Goal: Task Accomplishment & Management: Manage account settings

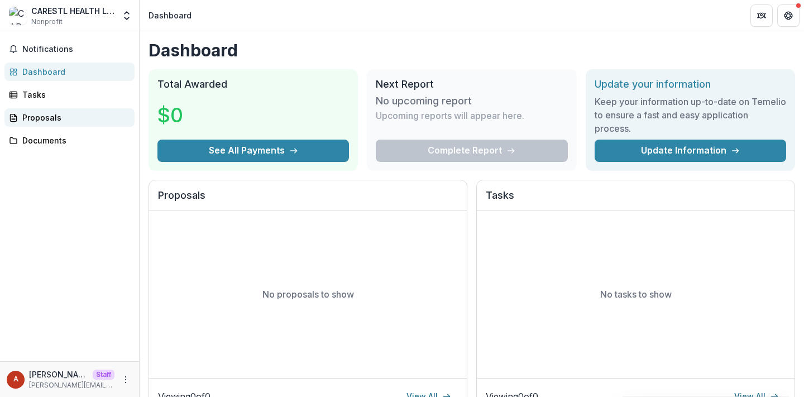
click at [46, 112] on div "Proposals" at bounding box center [73, 118] width 103 height 12
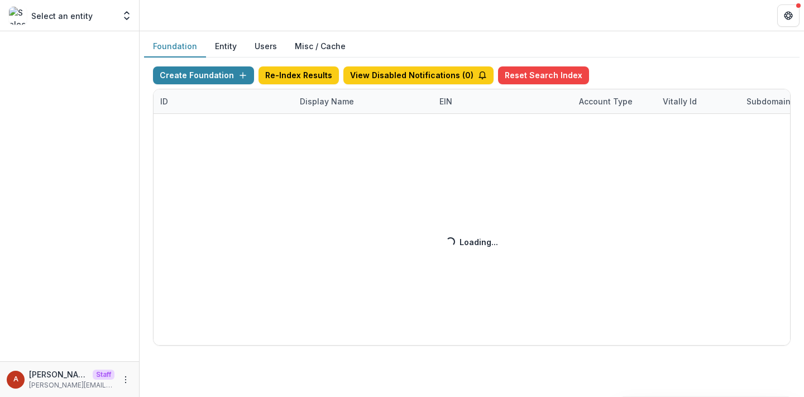
click at [324, 102] on div "Create Foundation Re-Index Results View Disabled Notifications ( 0 ) Reset Sear…" at bounding box center [472, 205] width 638 height 279
click at [317, 103] on div "Create Foundation Re-Index Results View Disabled Notifications ( 0 ) Reset Sear…" at bounding box center [472, 205] width 638 height 279
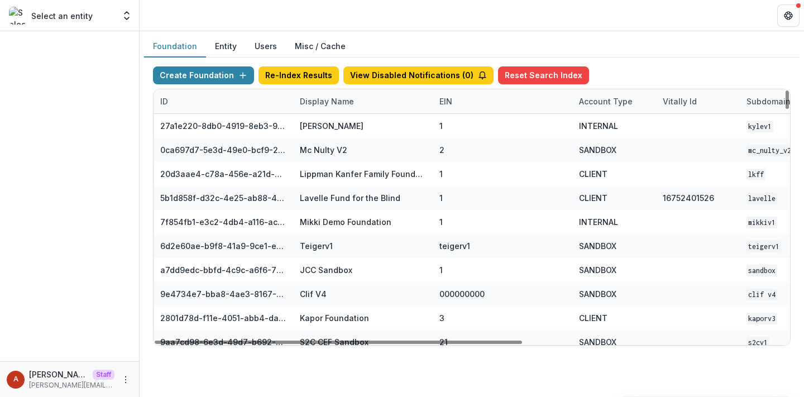
click at [325, 103] on div "Display Name" at bounding box center [327, 101] width 68 height 12
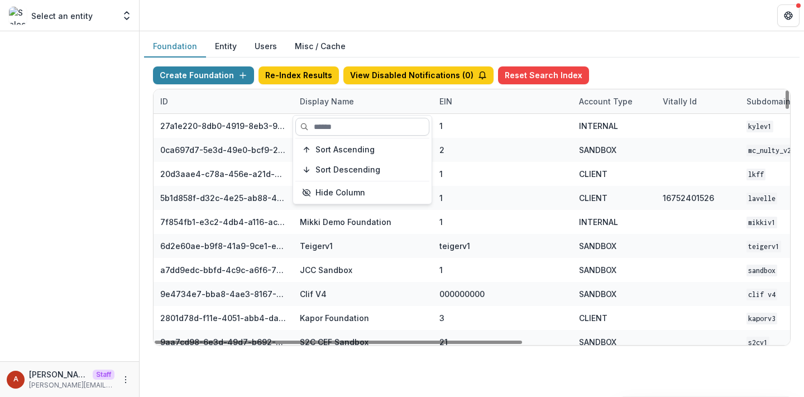
click at [331, 121] on input at bounding box center [362, 127] width 134 height 18
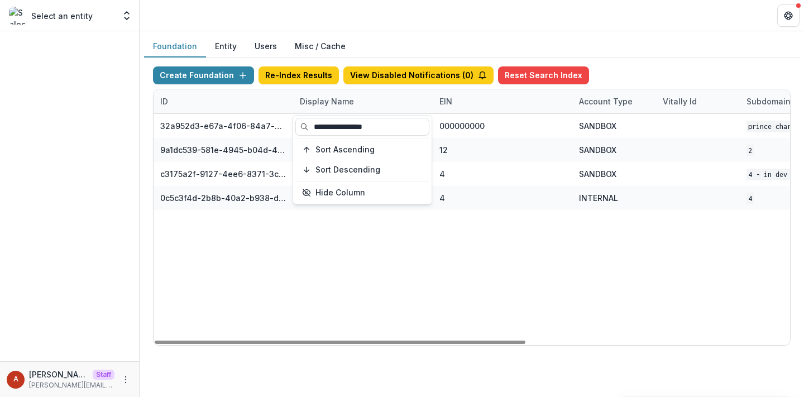
type input "**********"
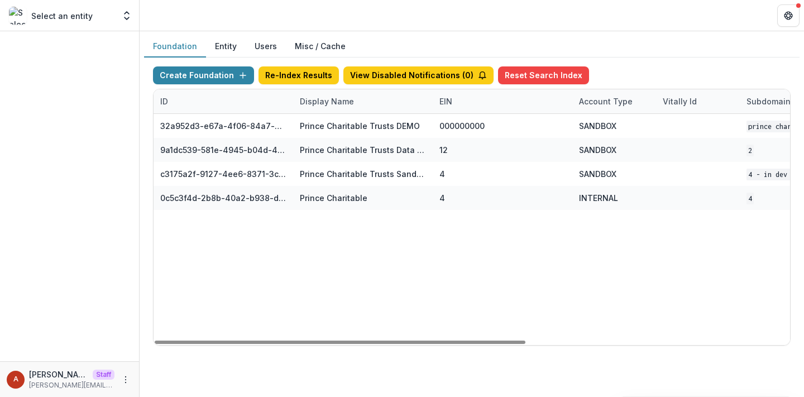
click at [373, 33] on div "Foundation Entity Users Misc / Cache Create Foundation Re-Index Results View Di…" at bounding box center [472, 195] width 665 height 328
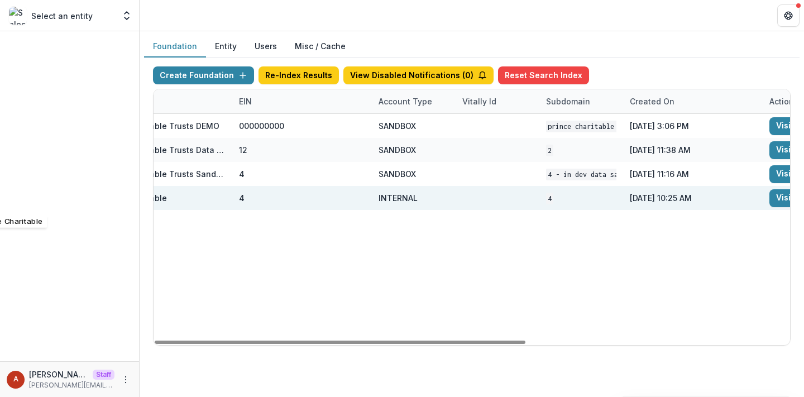
scroll to position [0, 452]
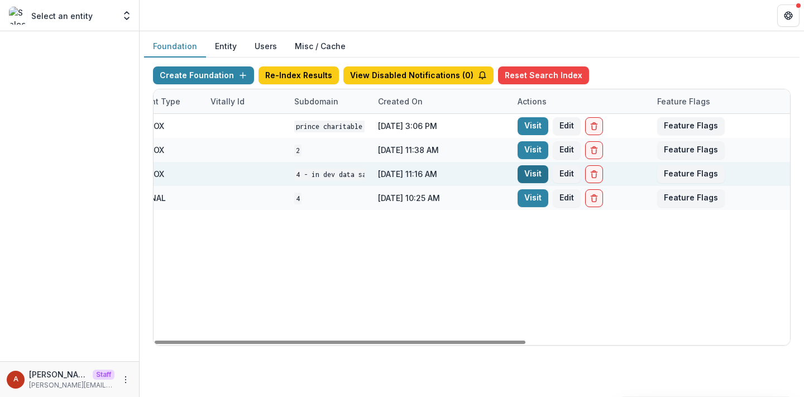
click at [526, 179] on link "Visit" at bounding box center [533, 174] width 31 height 18
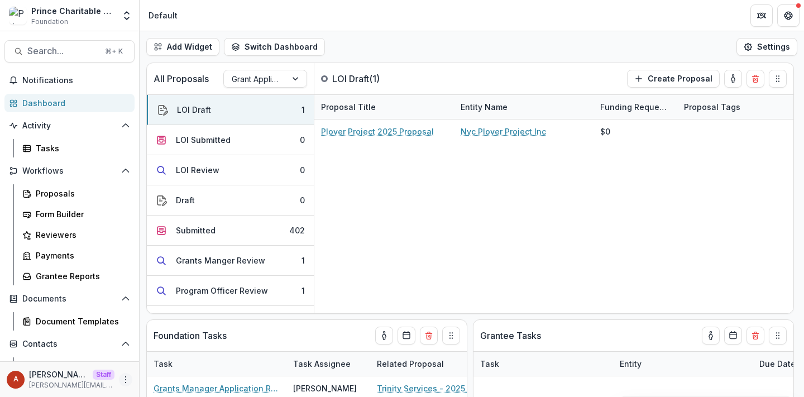
click at [125, 379] on icon "More" at bounding box center [125, 379] width 9 height 9
click at [187, 352] on link "User Settings" at bounding box center [196, 356] width 120 height 18
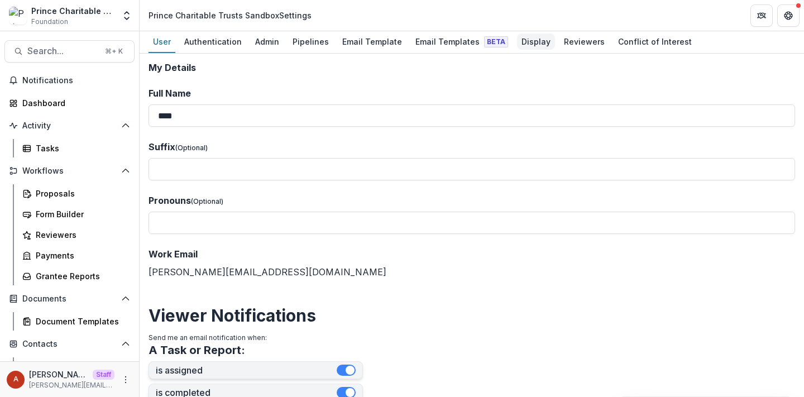
click at [533, 36] on div "Display" at bounding box center [536, 42] width 38 height 16
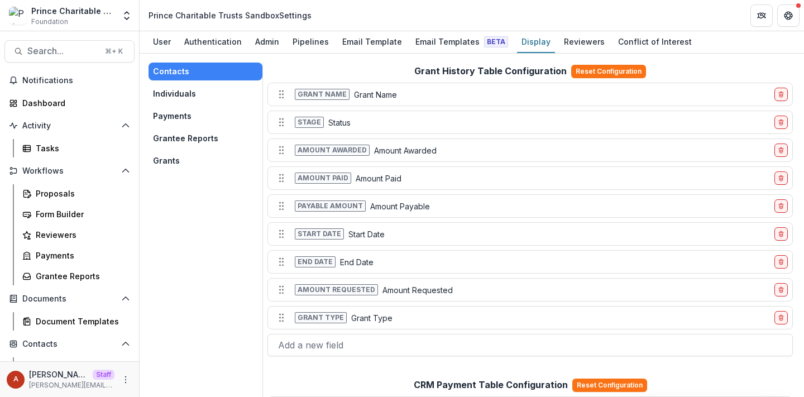
click at [180, 163] on button "Grants" at bounding box center [206, 161] width 114 height 18
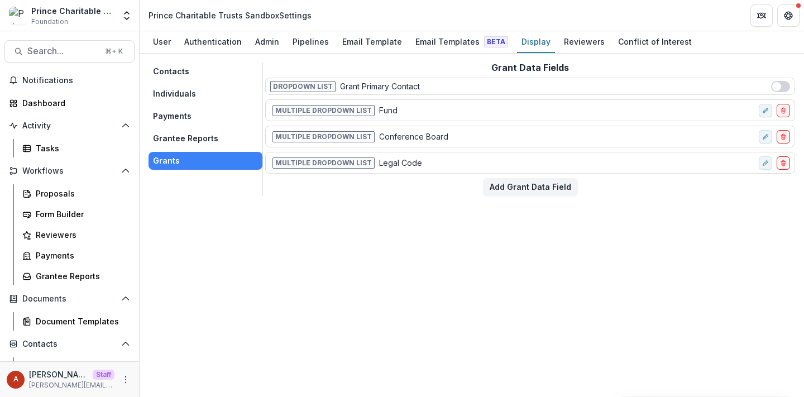
click at [214, 115] on button "Payments" at bounding box center [206, 116] width 114 height 18
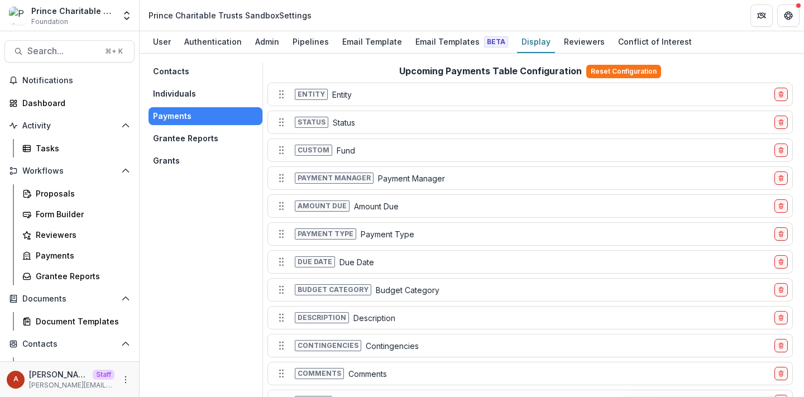
click at [200, 94] on button "Individuals" at bounding box center [206, 94] width 114 height 18
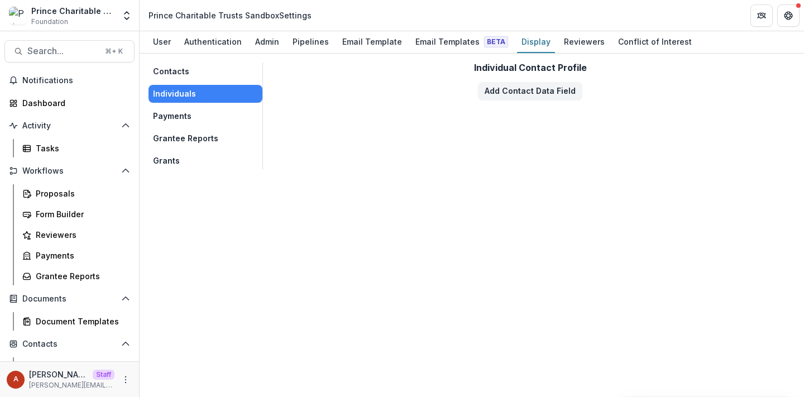
click at [202, 157] on button "Grants" at bounding box center [206, 161] width 114 height 18
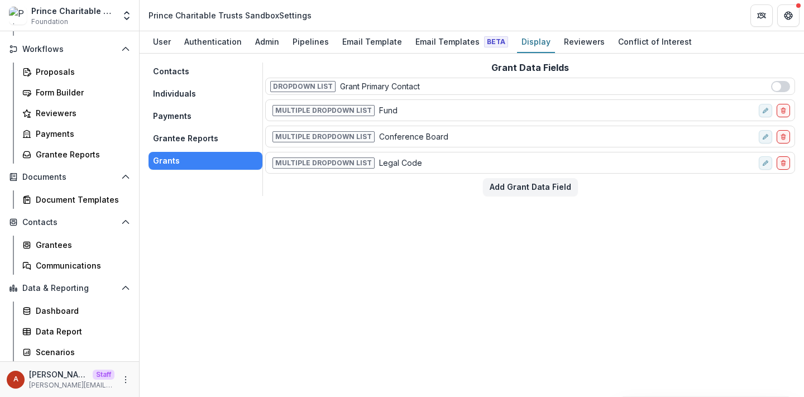
scroll to position [121, 0]
click at [61, 249] on div "Grantees" at bounding box center [81, 246] width 90 height 12
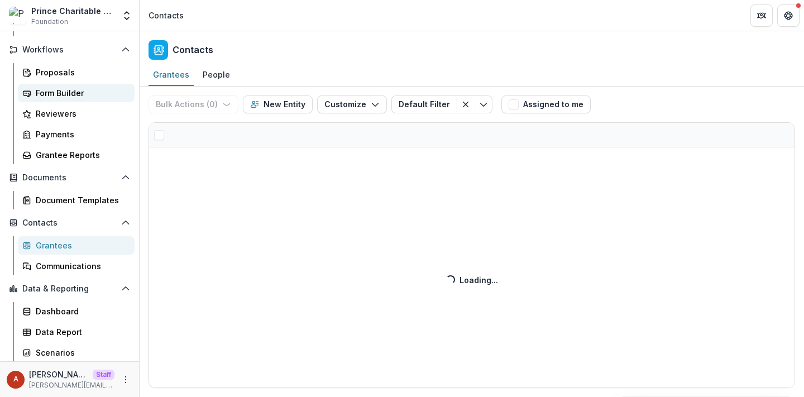
click at [54, 94] on div "Form Builder" at bounding box center [81, 93] width 90 height 12
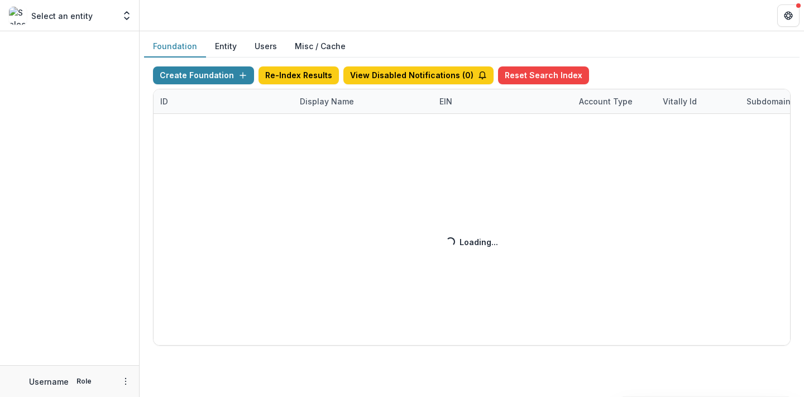
click at [321, 99] on div "Create Foundation Re-Index Results View Disabled Notifications ( 0 ) Reset Sear…" at bounding box center [472, 205] width 638 height 279
click at [321, 107] on div "Create Foundation Re-Index Results View Disabled Notifications ( 0 ) Reset Sear…" at bounding box center [472, 205] width 638 height 279
click at [323, 103] on div "Create Foundation Re-Index Results View Disabled Notifications ( 0 ) Reset Sear…" at bounding box center [472, 205] width 638 height 279
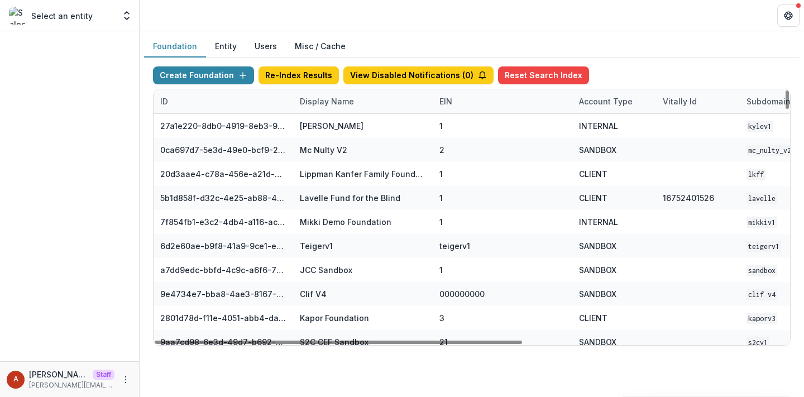
click at [321, 102] on div "Display Name" at bounding box center [327, 101] width 68 height 12
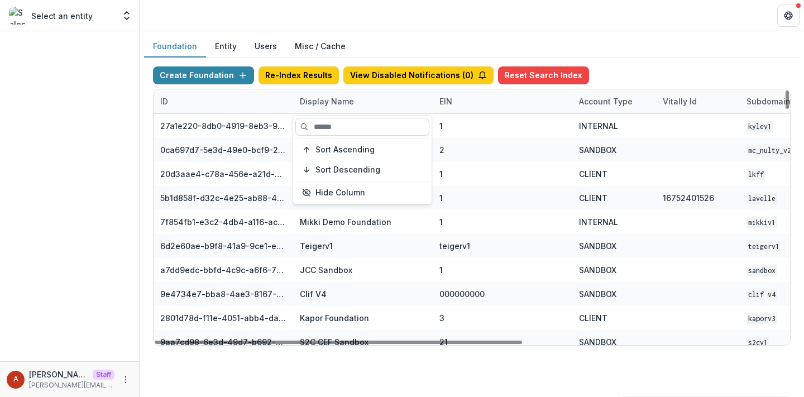
click at [322, 122] on input at bounding box center [362, 127] width 134 height 18
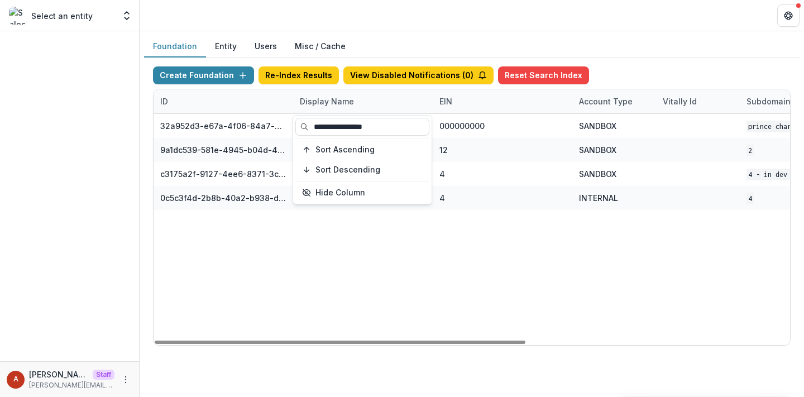
type input "**********"
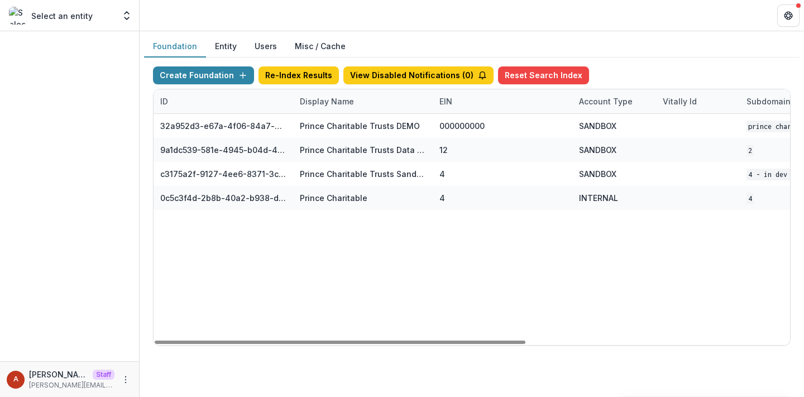
click at [385, 23] on header at bounding box center [472, 15] width 665 height 31
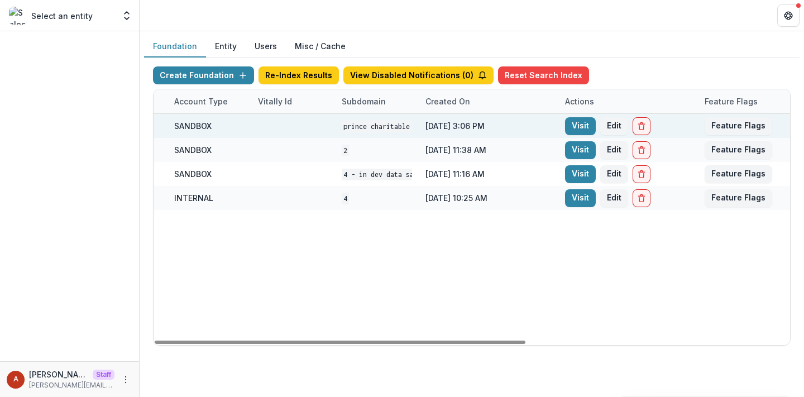
scroll to position [0, 434]
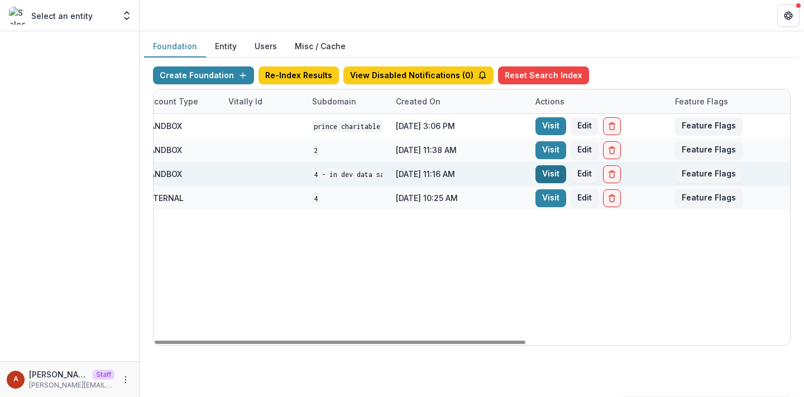
click at [537, 174] on link "Visit" at bounding box center [551, 174] width 31 height 18
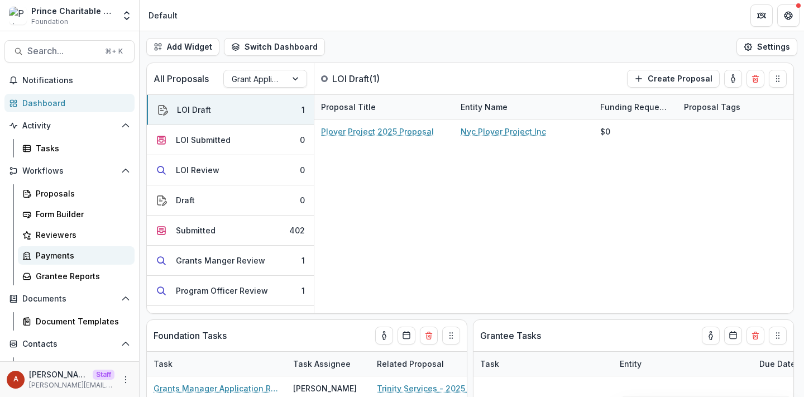
scroll to position [122, 0]
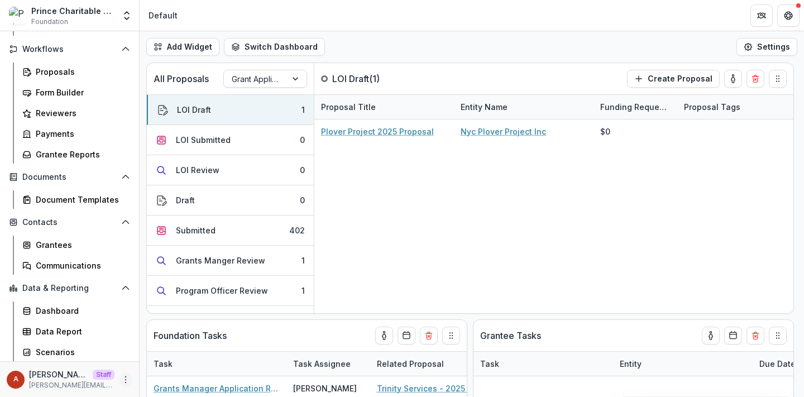
click at [126, 379] on circle "More" at bounding box center [126, 379] width 1 height 1
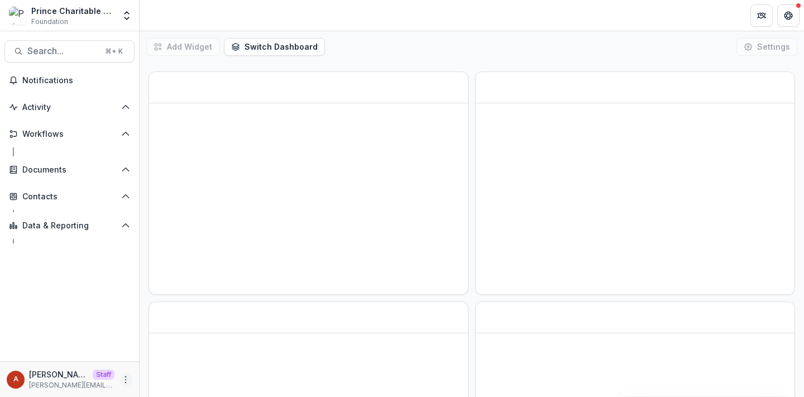
click at [123, 381] on icon "More" at bounding box center [125, 379] width 9 height 9
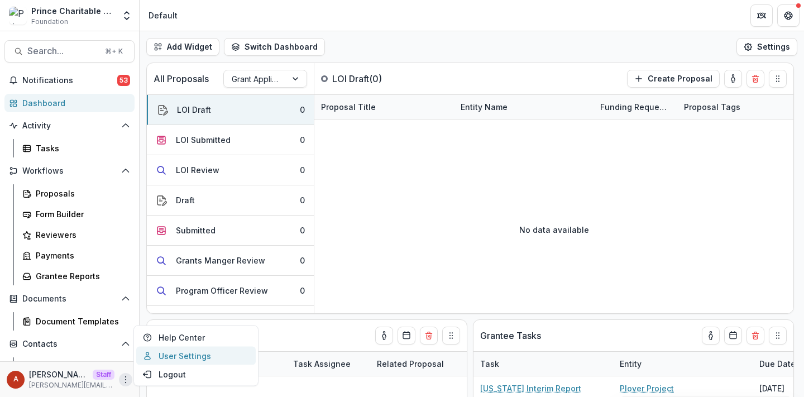
click at [175, 357] on link "User Settings" at bounding box center [196, 356] width 120 height 18
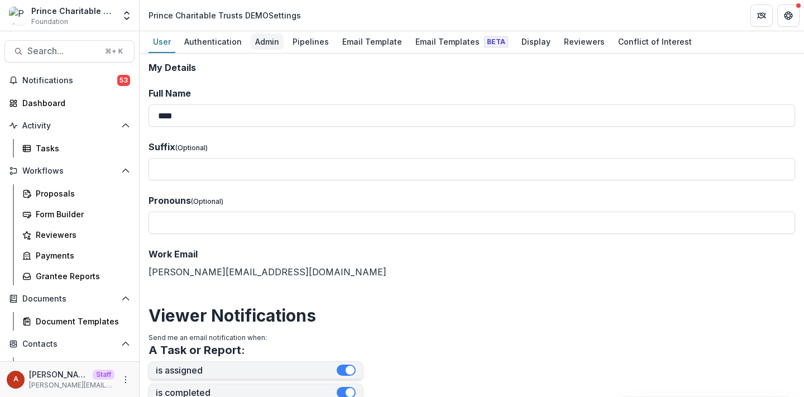
click at [263, 42] on div "Admin" at bounding box center [267, 42] width 33 height 16
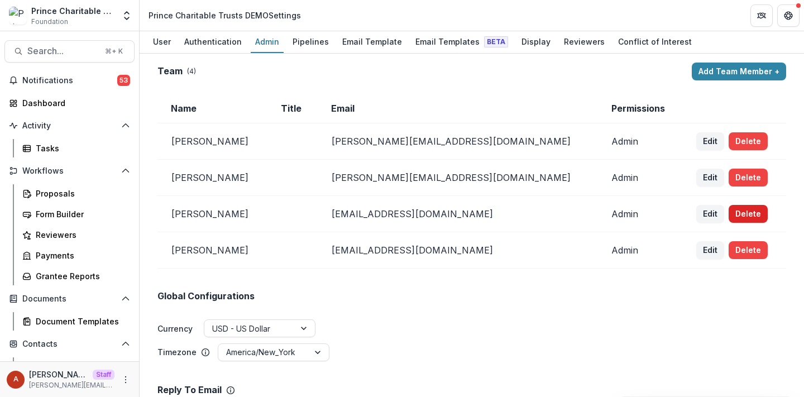
click at [729, 214] on button "Delete" at bounding box center [748, 214] width 39 height 18
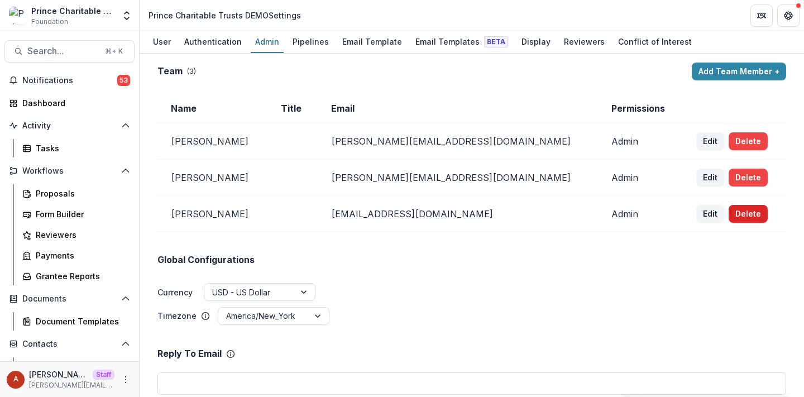
click at [729, 214] on button "Delete" at bounding box center [748, 214] width 39 height 18
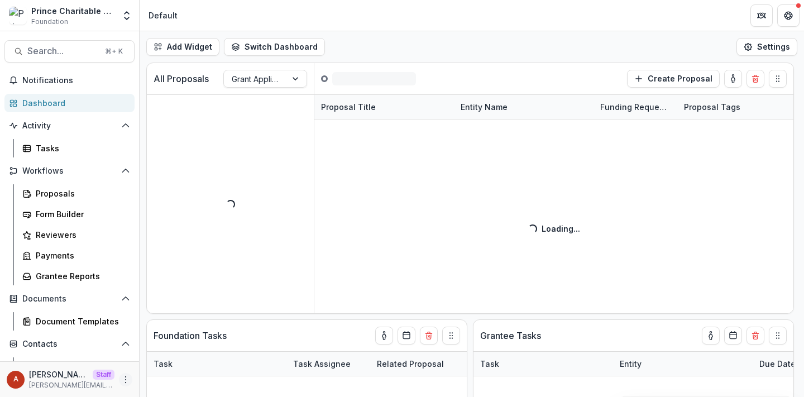
click at [122, 375] on icon "More" at bounding box center [125, 379] width 9 height 9
click at [170, 352] on link "User Settings" at bounding box center [196, 356] width 120 height 18
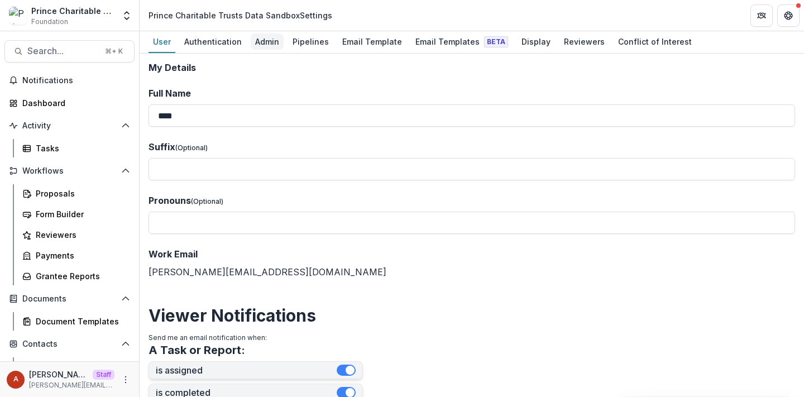
click at [264, 41] on div "Admin" at bounding box center [267, 42] width 33 height 16
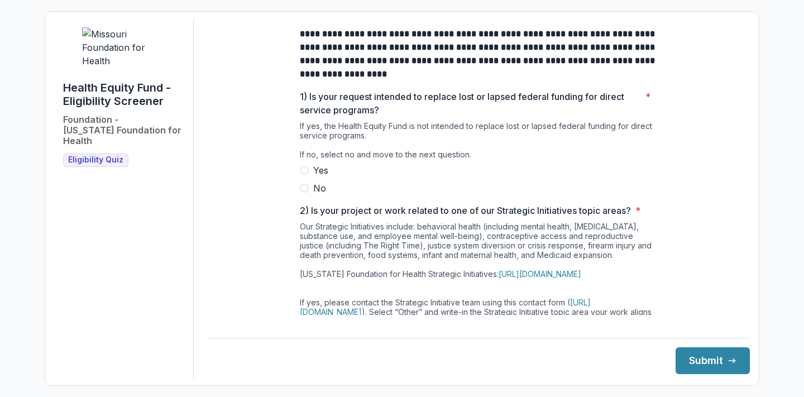
click at [314, 177] on span "Yes" at bounding box center [320, 170] width 15 height 13
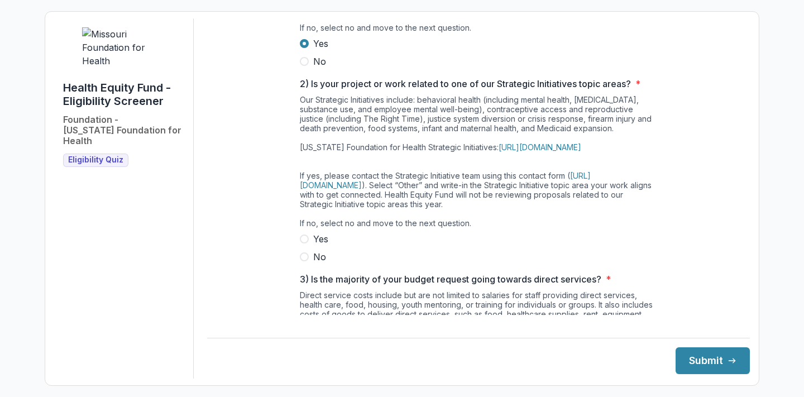
scroll to position [130, 0]
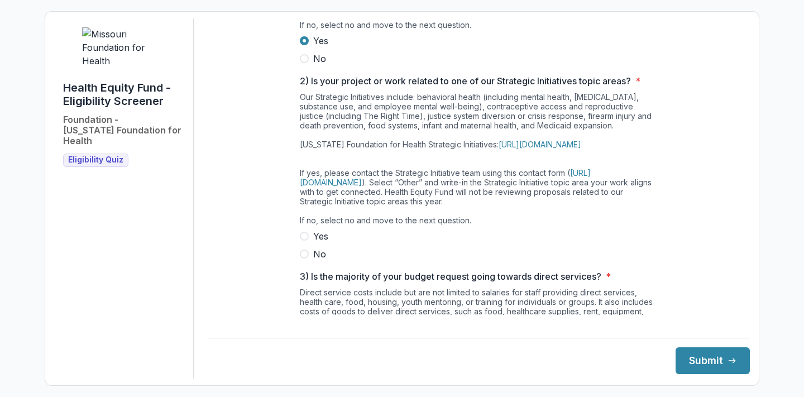
click at [317, 230] on div "Our Strategic Initiatives include: behavioral health (including mental health, …" at bounding box center [478, 160] width 357 height 137
click at [317, 243] on span "Yes" at bounding box center [320, 236] width 15 height 13
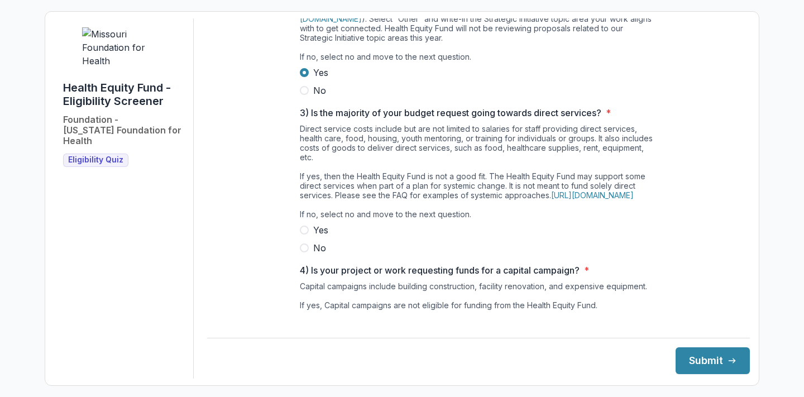
click at [318, 237] on span "Yes" at bounding box center [320, 229] width 15 height 13
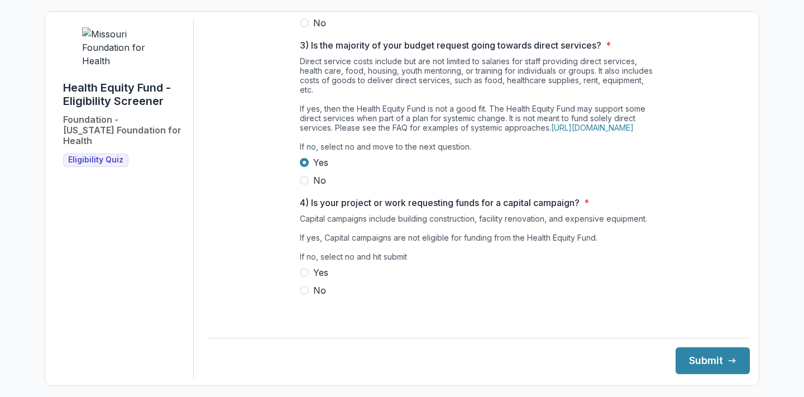
click at [319, 279] on span "Yes" at bounding box center [320, 272] width 15 height 13
click at [682, 367] on button "Submit" at bounding box center [713, 360] width 74 height 27
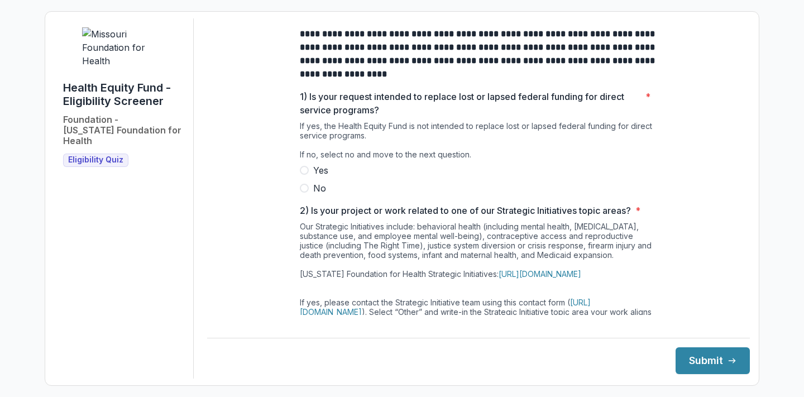
click at [313, 195] on span "No" at bounding box center [319, 187] width 13 height 13
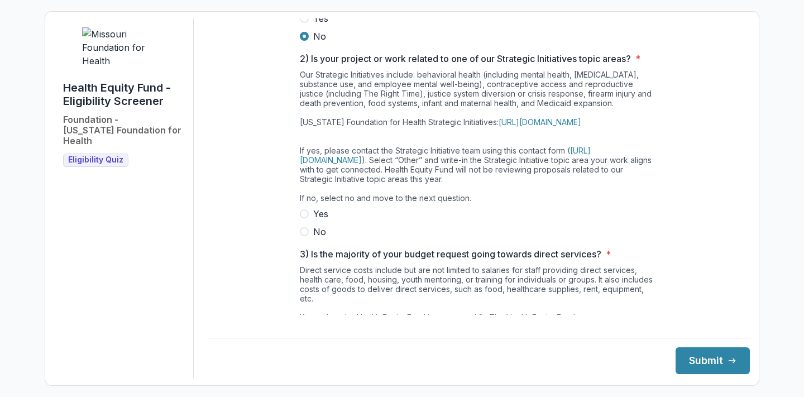
click at [305, 238] on label "No" at bounding box center [478, 231] width 357 height 13
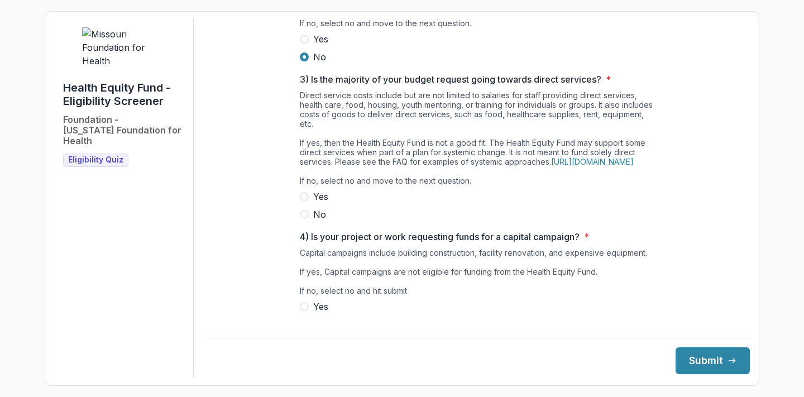
click at [313, 221] on span "No" at bounding box center [319, 214] width 13 height 13
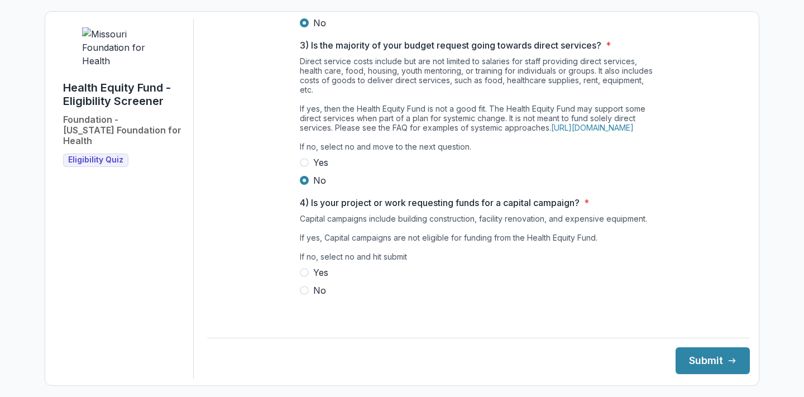
click at [313, 297] on span "No" at bounding box center [319, 290] width 13 height 13
click at [704, 365] on button "Submit" at bounding box center [713, 360] width 74 height 27
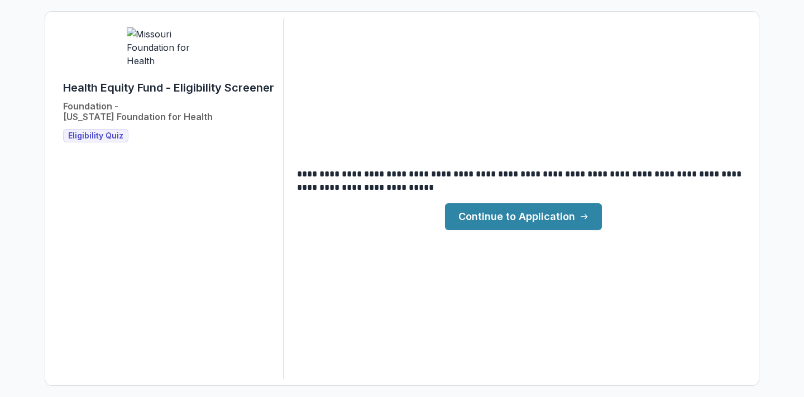
click at [552, 218] on link "Continue to Application" at bounding box center [523, 216] width 157 height 27
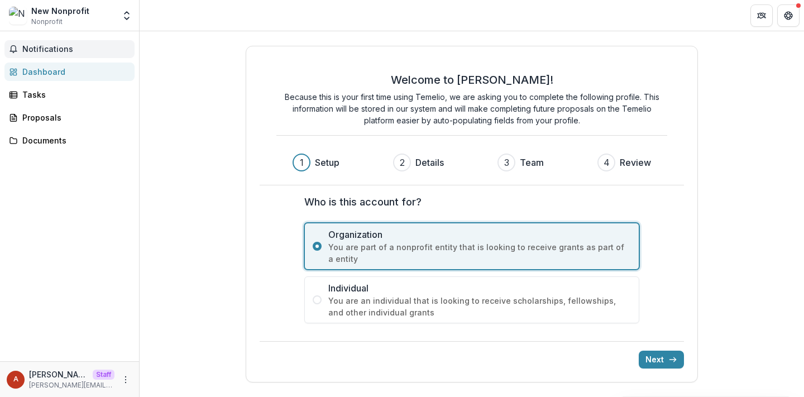
click at [79, 50] on span "Notifications" at bounding box center [76, 49] width 108 height 9
click at [49, 98] on div "Tasks" at bounding box center [73, 95] width 103 height 12
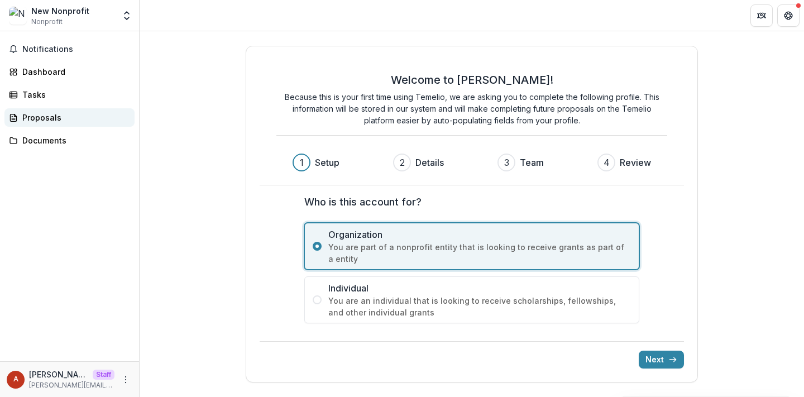
click at [49, 126] on link "Proposals" at bounding box center [69, 117] width 130 height 18
click at [46, 144] on div "Documents" at bounding box center [73, 141] width 103 height 12
click at [124, 18] on icon "Open entity switcher" at bounding box center [126, 15] width 11 height 11
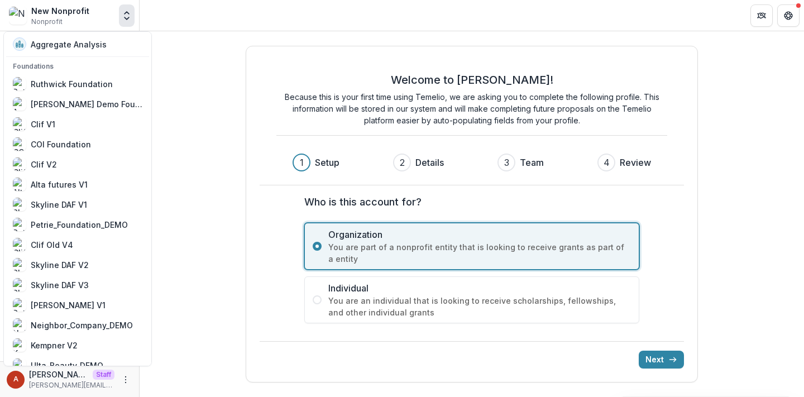
click at [266, 17] on header at bounding box center [472, 15] width 665 height 31
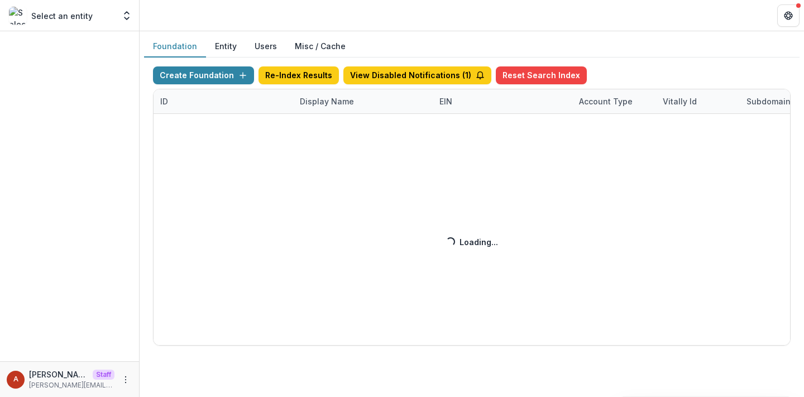
click at [325, 100] on div "Create Foundation Re-Index Results View Disabled Notifications ( 1 ) Reset Sear…" at bounding box center [472, 205] width 638 height 279
click at [321, 101] on div "Create Foundation Re-Index Results View Disabled Notifications ( 1 ) Reset Sear…" at bounding box center [472, 205] width 638 height 279
click at [319, 101] on div "Create Foundation Re-Index Results View Disabled Notifications ( 1 ) Reset Sear…" at bounding box center [472, 205] width 638 height 279
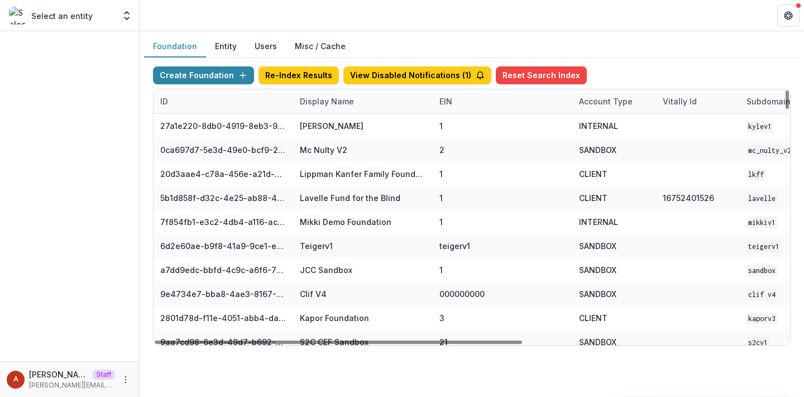
click at [319, 101] on div "Display Name" at bounding box center [327, 101] width 68 height 12
click at [325, 124] on input at bounding box center [362, 127] width 134 height 18
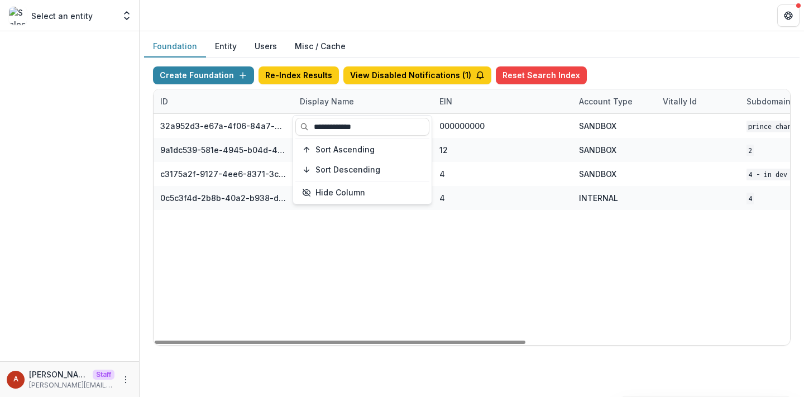
type input "**********"
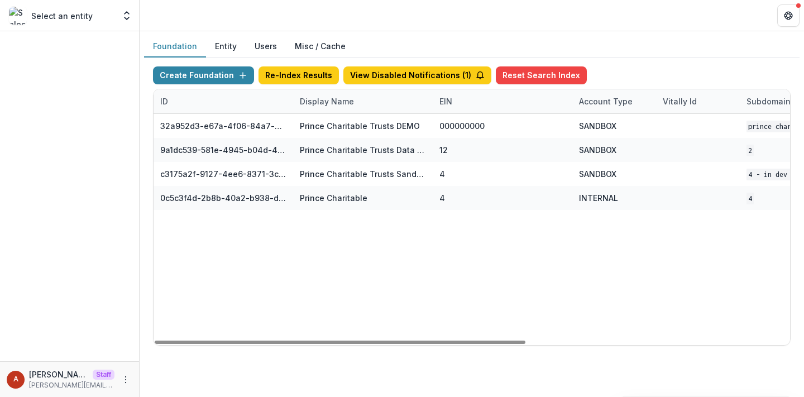
click at [383, 31] on div "Select an entity Aggregate Analysis Foundations [PERSON_NAME] Foundation [PERSO…" at bounding box center [402, 15] width 804 height 31
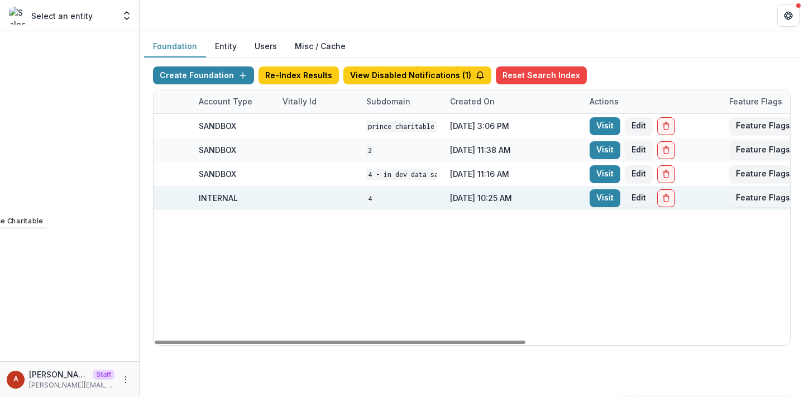
scroll to position [0, 452]
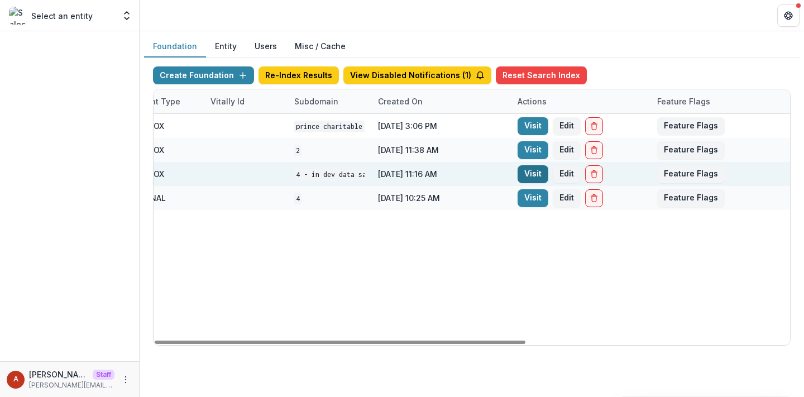
click at [532, 168] on link "Visit" at bounding box center [533, 174] width 31 height 18
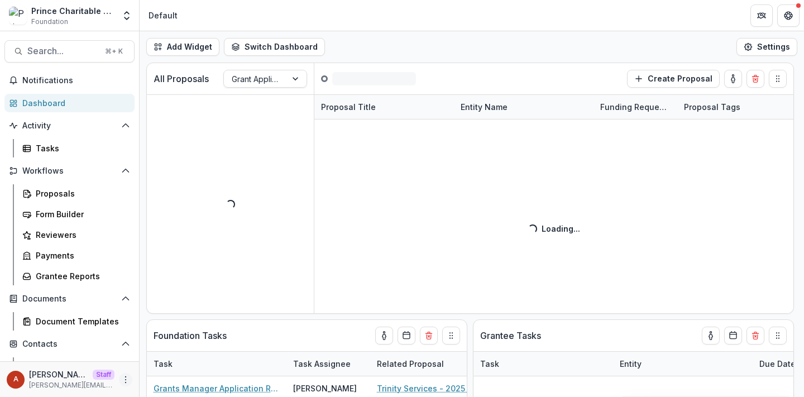
click at [122, 375] on icon "More" at bounding box center [125, 379] width 9 height 9
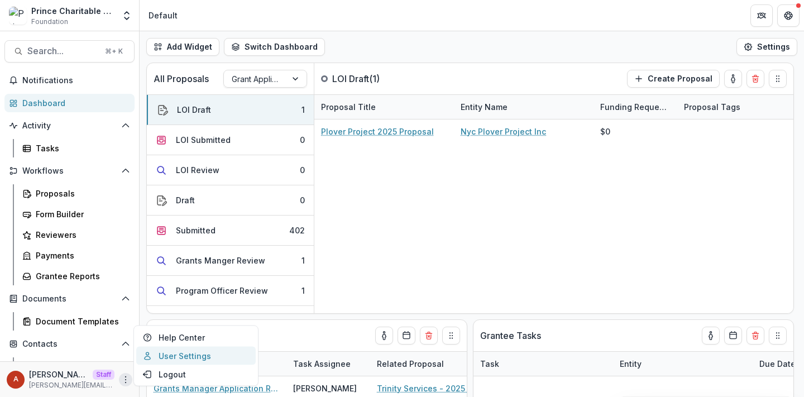
click at [164, 357] on link "User Settings" at bounding box center [196, 356] width 120 height 18
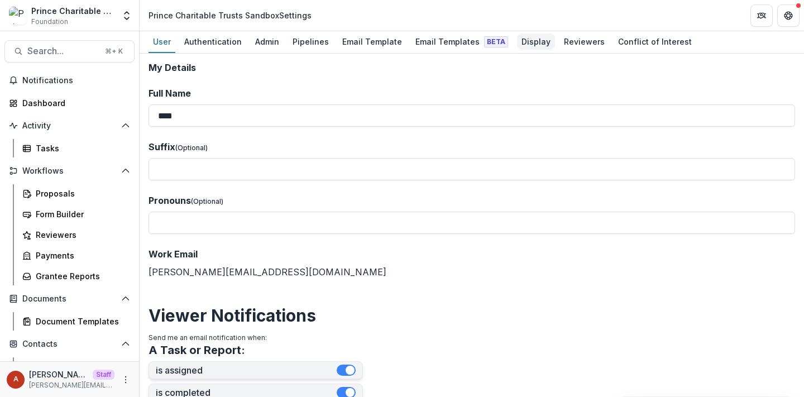
click at [519, 33] on link "Display" at bounding box center [536, 42] width 38 height 22
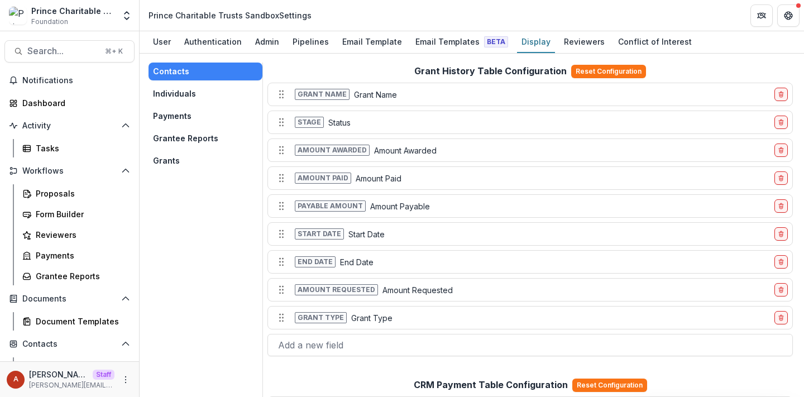
click at [165, 156] on button "Grants" at bounding box center [206, 161] width 114 height 18
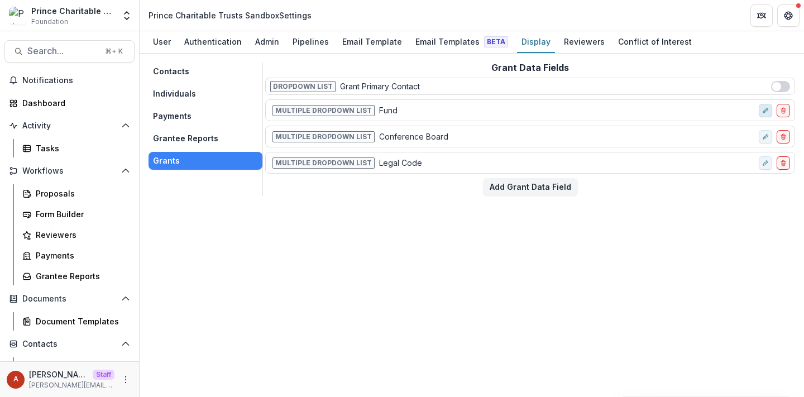
click at [760, 108] on button "edit-field-row" at bounding box center [765, 110] width 13 height 13
